Goal: Find specific page/section: Find specific page/section

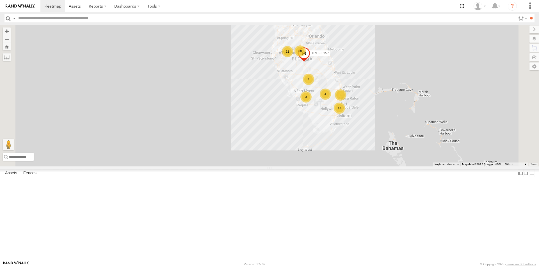
drag, startPoint x: 423, startPoint y: 228, endPoint x: 399, endPoint y: 155, distance: 76.3
click at [399, 155] on div "015910000671878 1103-5 703-1 602 68 17 4 11 3 6 2 TRL T 205 TRL FL 179 4 TRL FL…" at bounding box center [269, 96] width 539 height 142
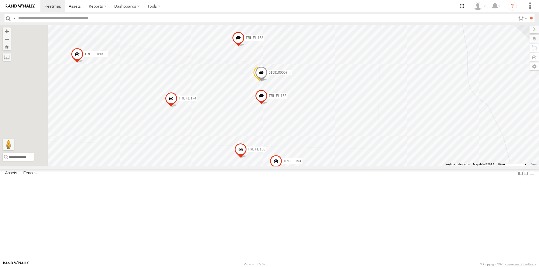
drag, startPoint x: 333, startPoint y: 165, endPoint x: 438, endPoint y: 134, distance: 109.5
click at [438, 134] on div "015910000671878 1103-5 703-1 602 TRL T 205 TRL FL 179 TRL FL 157 01591000067631…" at bounding box center [269, 96] width 539 height 142
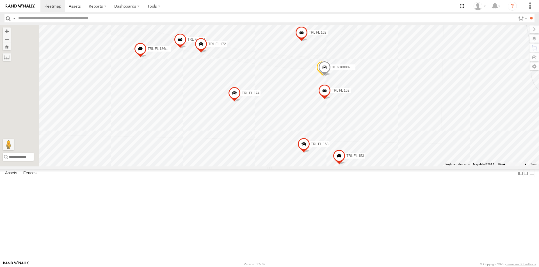
drag, startPoint x: 397, startPoint y: 128, endPoint x: 460, endPoint y: 123, distance: 63.1
click at [460, 123] on div "015910000671878 1103-5 703-1 602 TRL T 205 TRL FL 179 TRL FL 157 01591000067631…" at bounding box center [269, 96] width 539 height 142
click at [329, 76] on span at bounding box center [322, 68] width 12 height 15
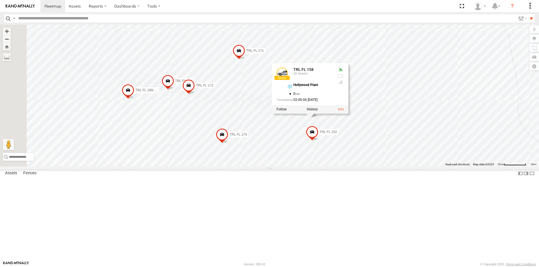
drag, startPoint x: 469, startPoint y: 117, endPoint x: 457, endPoint y: 165, distance: 49.1
click at [457, 165] on div "015910000671878 1103-5 703-1 602 TRL T 205 TRL FL 179 TRL FL 157 01591000067631…" at bounding box center [269, 96] width 539 height 142
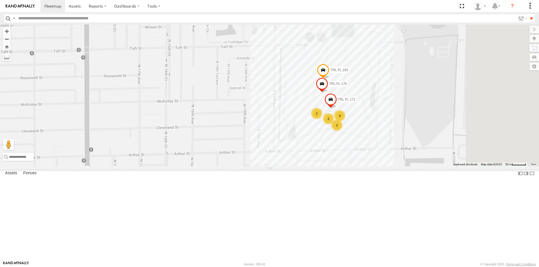
drag, startPoint x: 484, startPoint y: 90, endPoint x: 423, endPoint y: 119, distance: 67.5
click at [423, 119] on div "015910000671878 1103-5 703-1 602 TRL T 205 TRL FL 179 TRL FL 157 01591000067631…" at bounding box center [269, 96] width 539 height 142
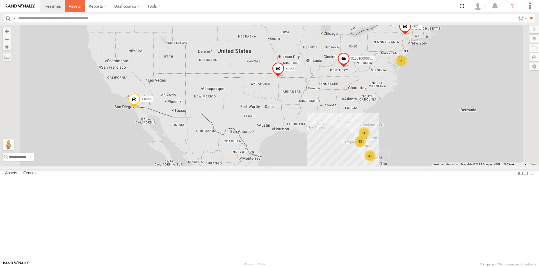
click at [76, 6] on span at bounding box center [75, 5] width 12 height 5
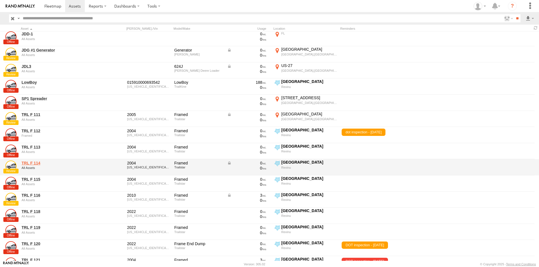
scroll to position [870, 0]
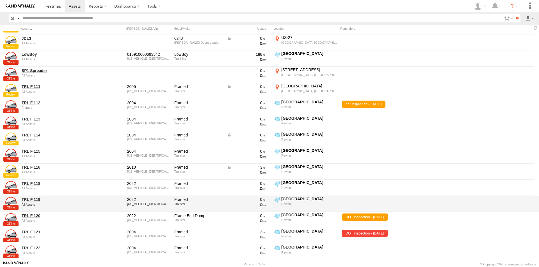
click at [44, 203] on div "All Assets" at bounding box center [60, 204] width 77 height 3
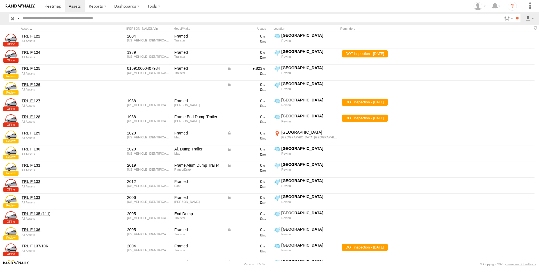
scroll to position [1095, 0]
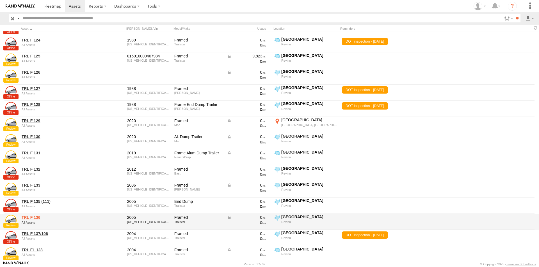
click at [33, 219] on link "TRL F 136" at bounding box center [60, 217] width 77 height 5
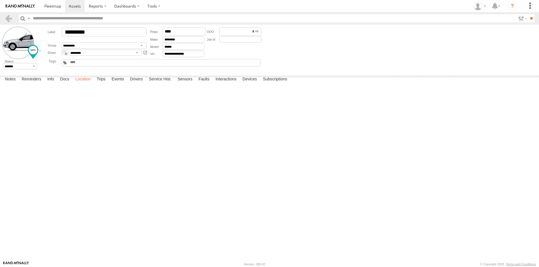
click at [82, 84] on label "Location" at bounding box center [82, 80] width 21 height 8
click at [7, 19] on link at bounding box center [8, 18] width 8 height 8
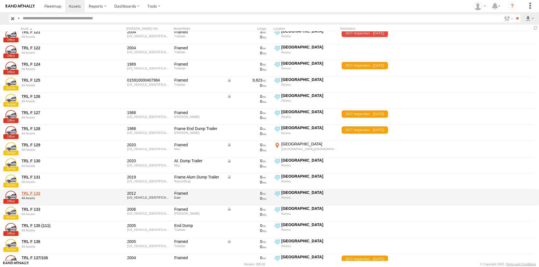
scroll to position [1099, 0]
